Goal: Connect with others: Connect with others

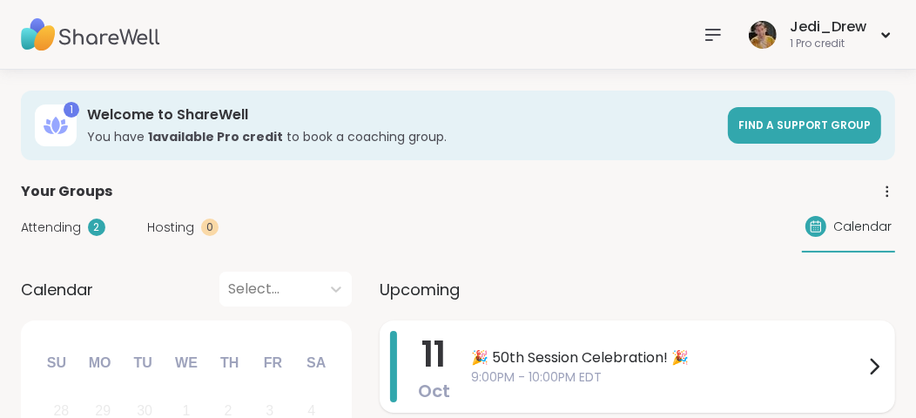
click at [637, 365] on span "🎉 50th Session Celebration! 🎉" at bounding box center [667, 357] width 393 height 21
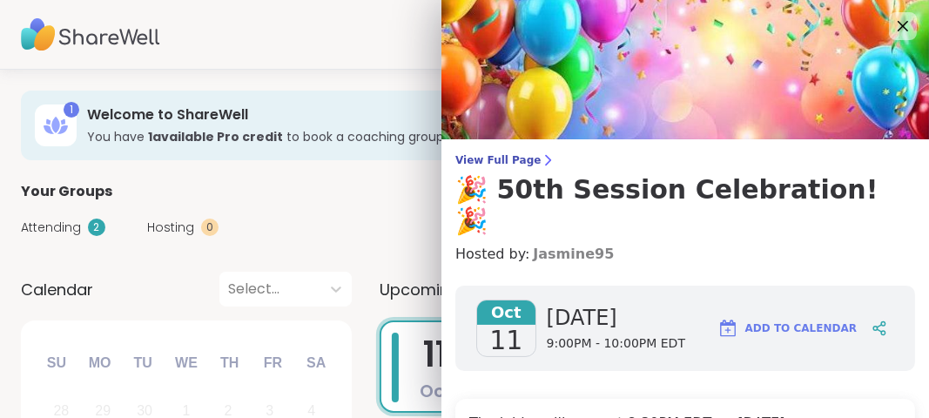
click at [533, 244] on link "Jasmine95" at bounding box center [573, 254] width 81 height 21
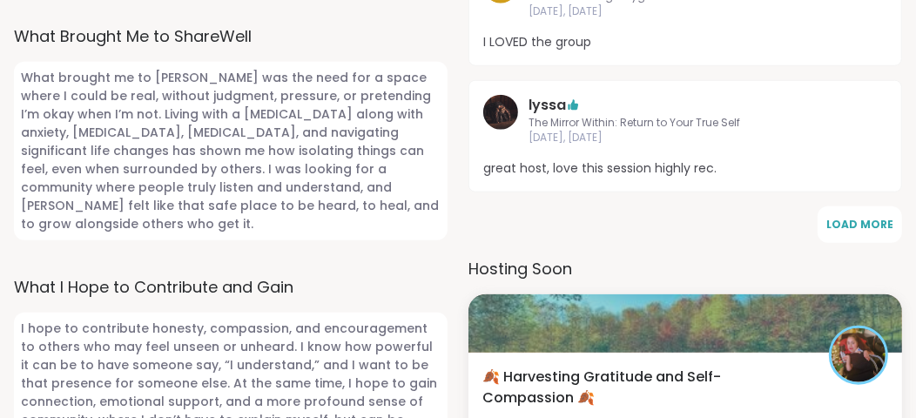
scroll to position [1306, 0]
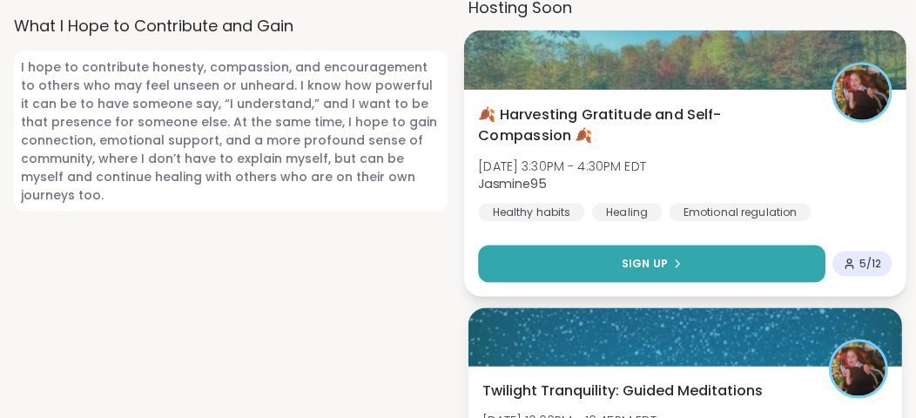
click at [664, 245] on button "Sign Up" at bounding box center [651, 263] width 347 height 37
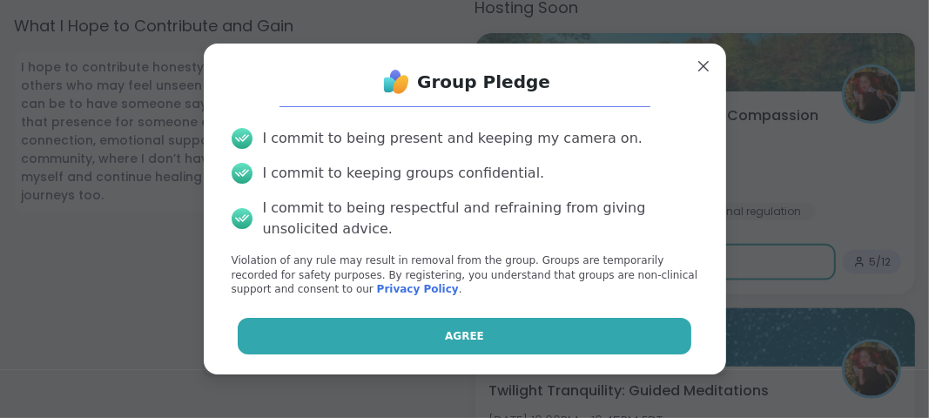
click at [603, 323] on button "Agree" at bounding box center [465, 336] width 454 height 37
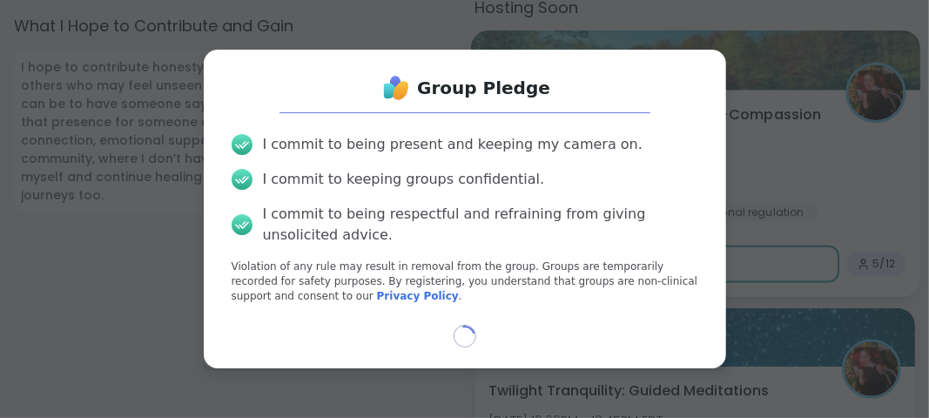
select select "**"
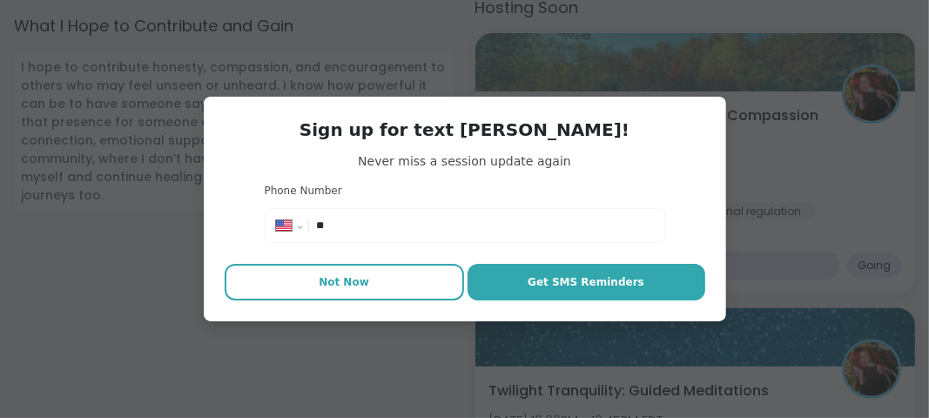
click at [356, 275] on span "Not Now" at bounding box center [344, 282] width 51 height 16
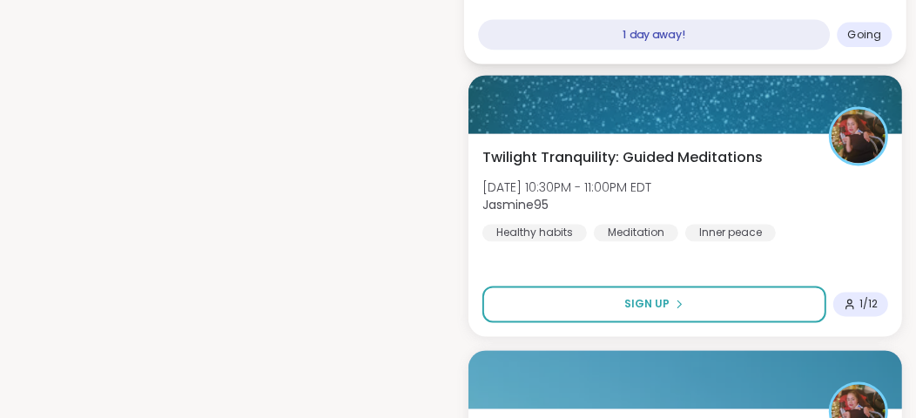
scroll to position [2351, 0]
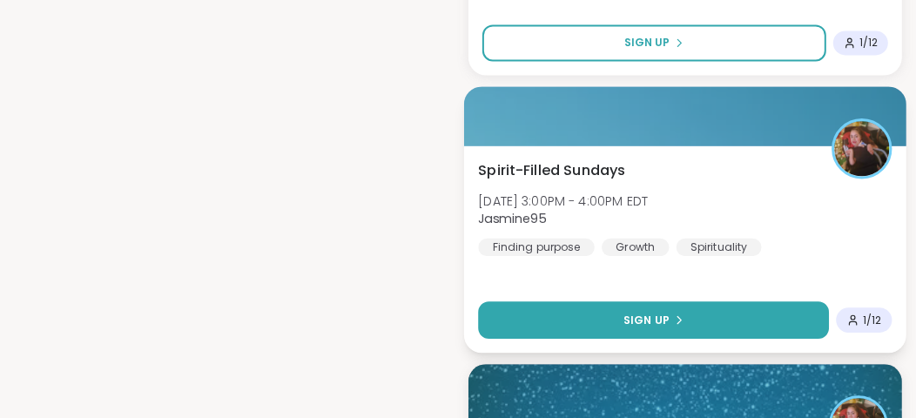
click at [643, 332] on button "Sign Up" at bounding box center [653, 318] width 351 height 37
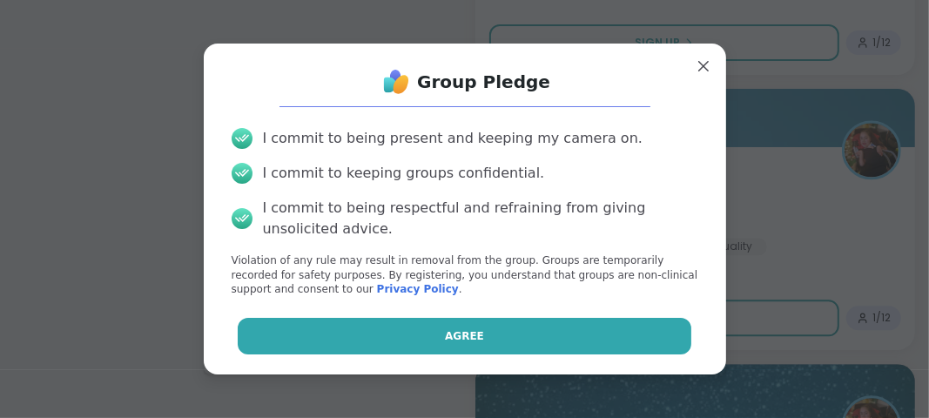
click at [603, 333] on button "Agree" at bounding box center [465, 336] width 454 height 37
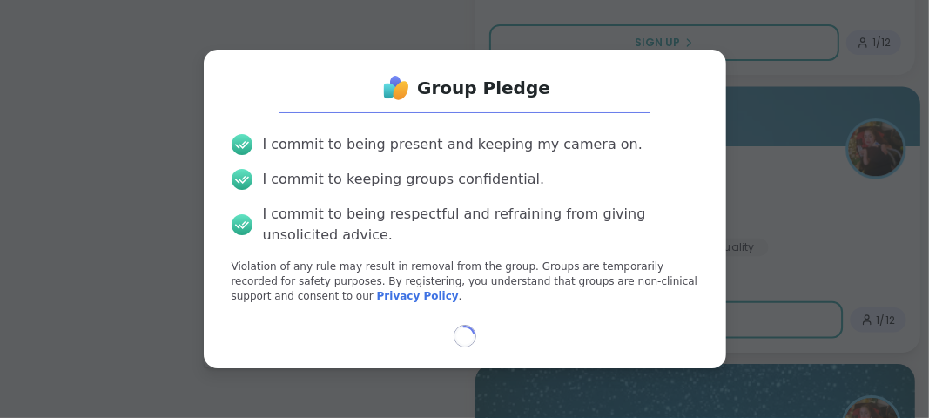
select select "**"
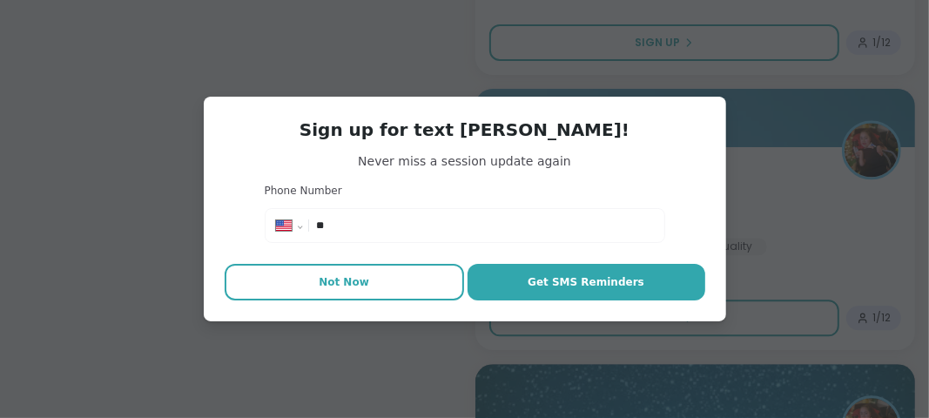
click at [388, 298] on button "Not Now" at bounding box center [344, 282] width 239 height 37
type textarea "*"
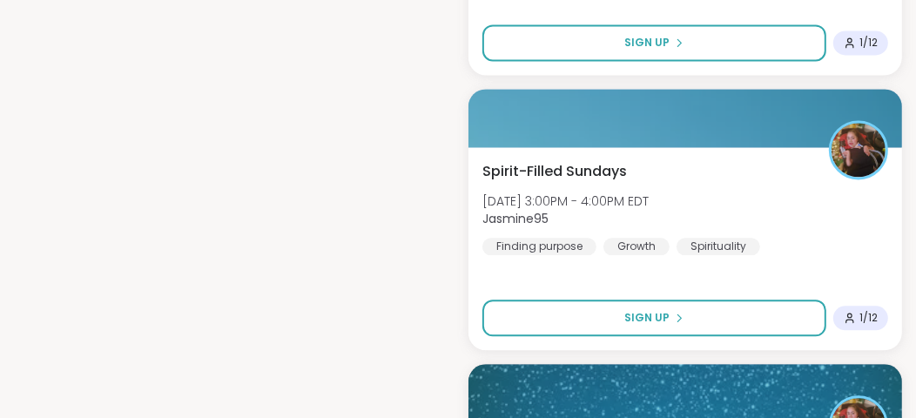
scroll to position [2090, 0]
